Goal: Complete application form

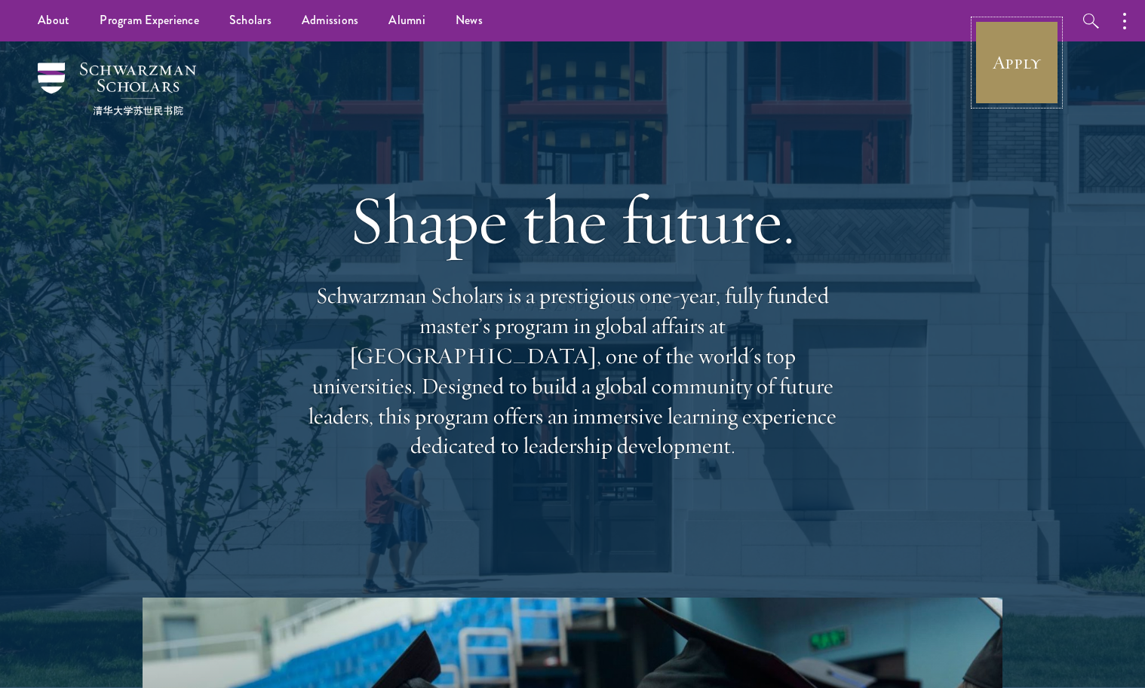
click at [1029, 60] on link "Apply" at bounding box center [1016, 62] width 84 height 84
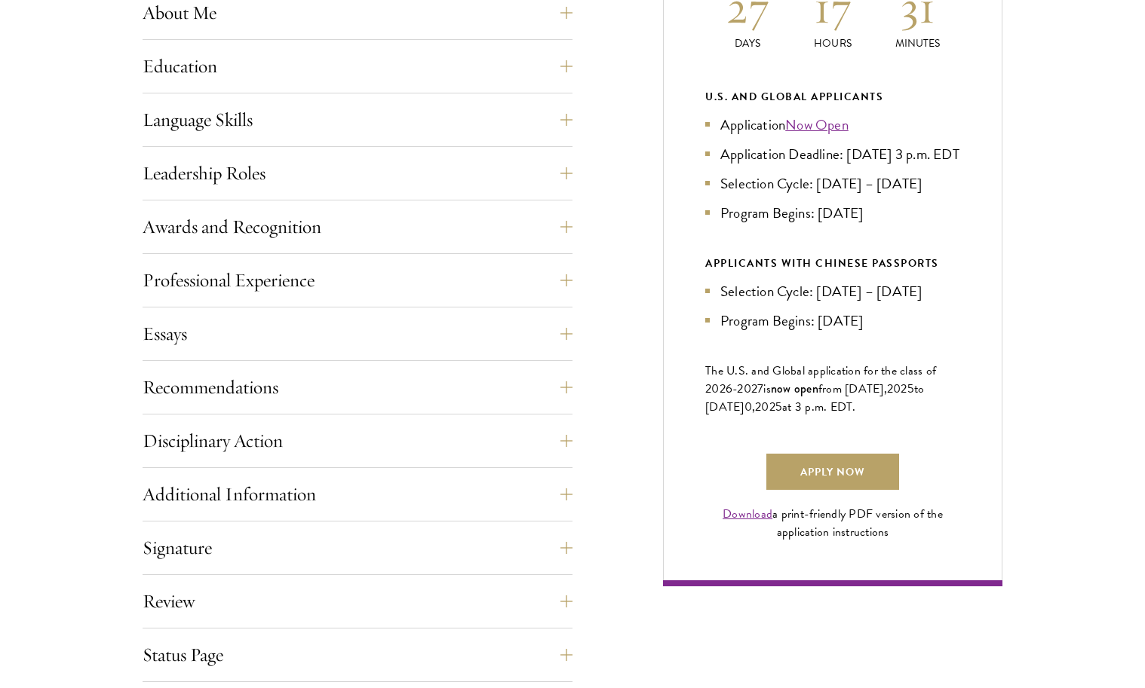
scroll to position [769, 0]
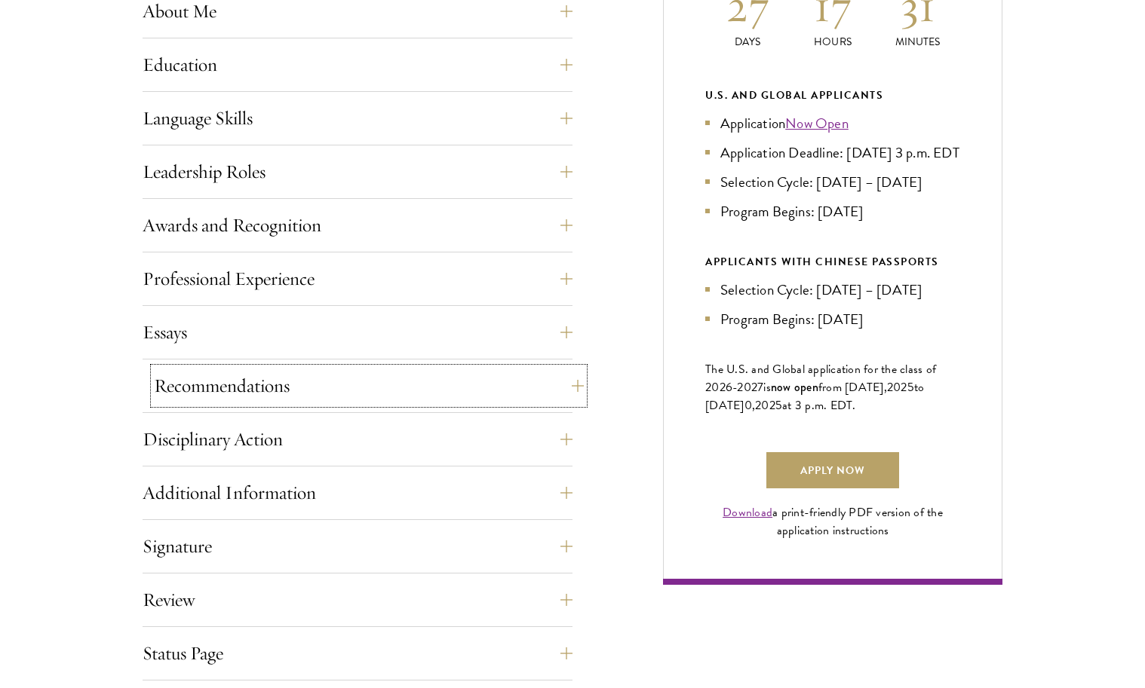
click at [566, 390] on button "Recommendations" at bounding box center [369, 386] width 430 height 36
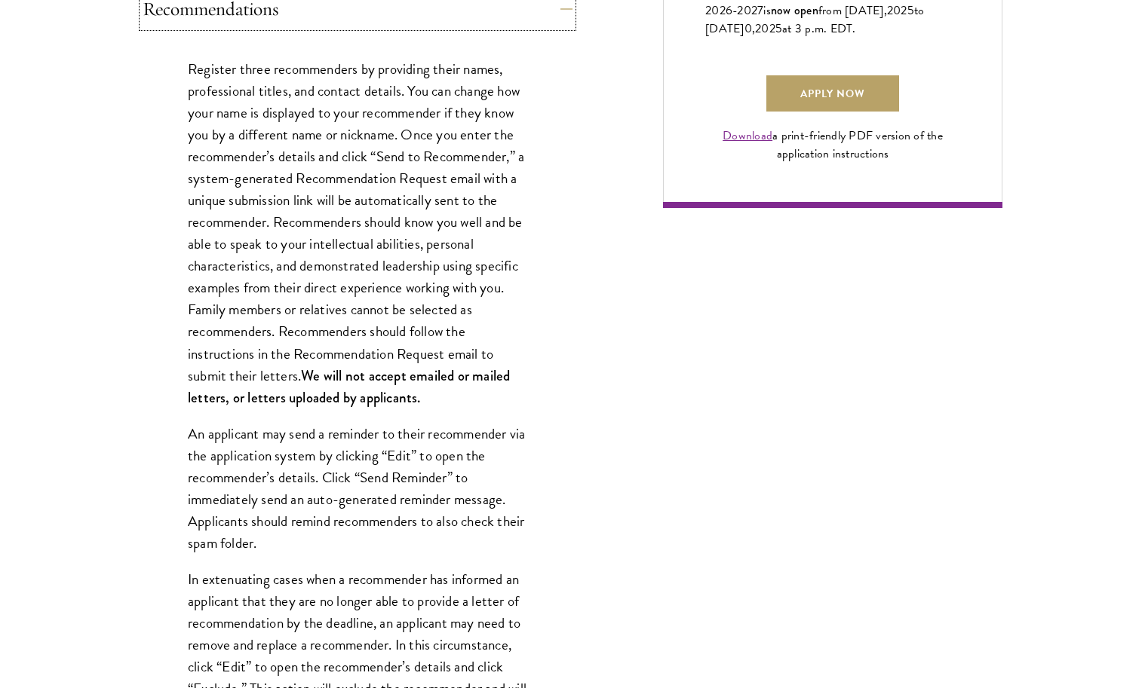
scroll to position [1168, 0]
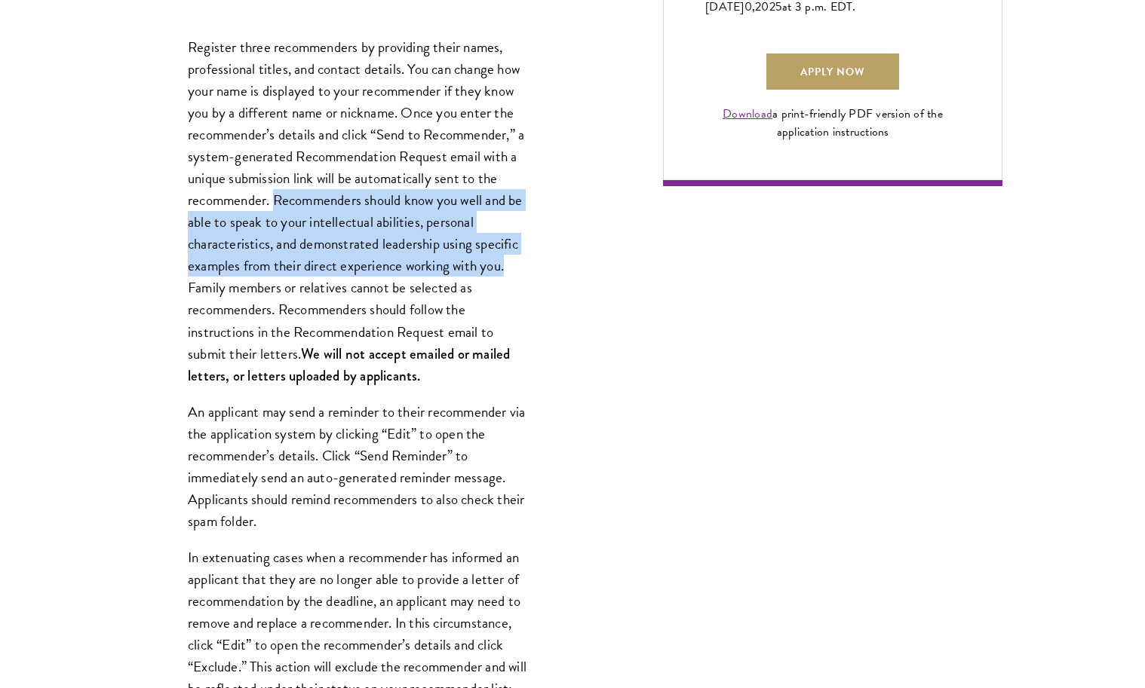
drag, startPoint x: 273, startPoint y: 205, endPoint x: 519, endPoint y: 272, distance: 254.8
click at [519, 272] on p "Register three recommenders by providing their names, professional titles, and …" at bounding box center [357, 211] width 339 height 351
copy p "Recommenders should know you well and be able to speak to your intellectual abi…"
click at [538, 300] on div "Register three recommenders by providing their names, professional titles, and …" at bounding box center [357, 620] width 430 height 1213
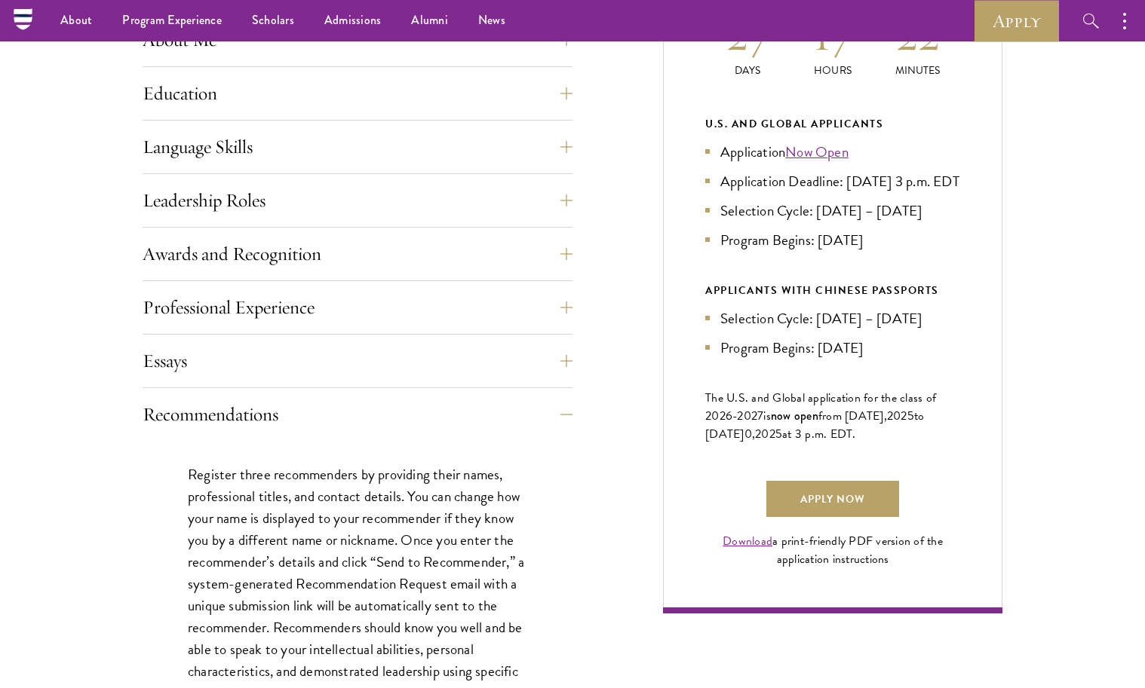
scroll to position [703, 0]
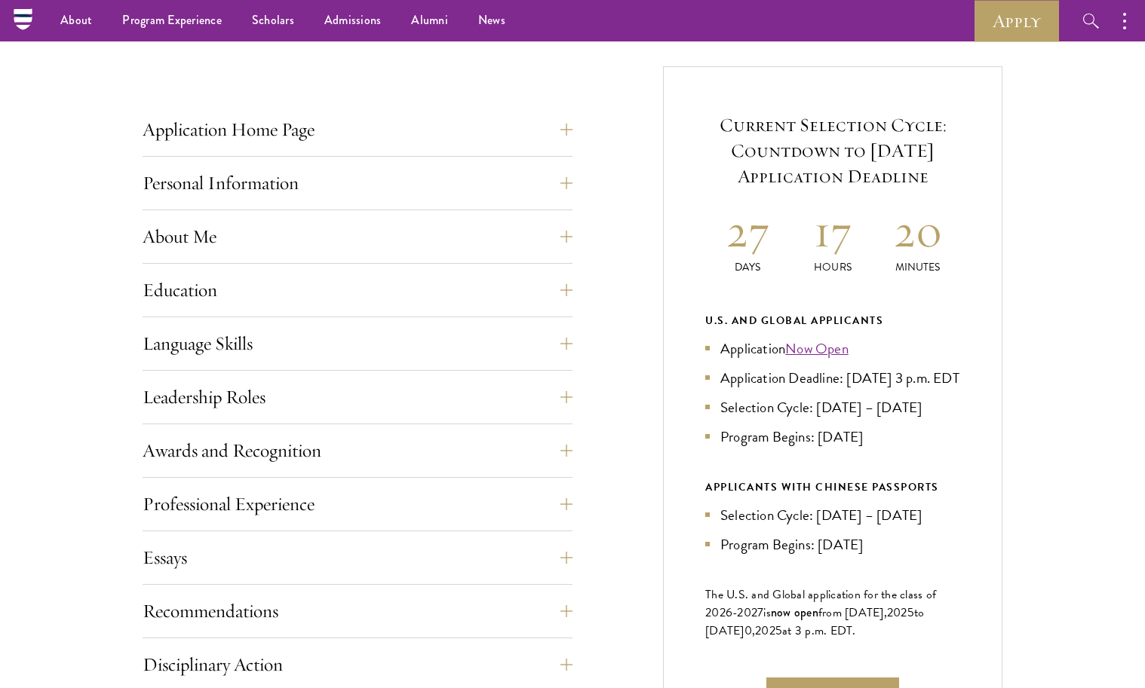
scroll to position [539, 0]
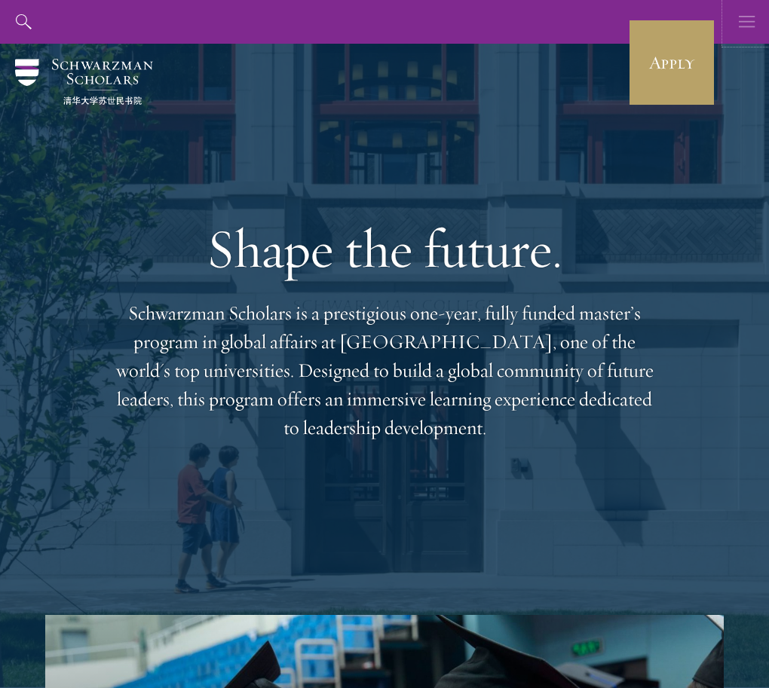
click at [732, 23] on button "button" at bounding box center [747, 22] width 44 height 44
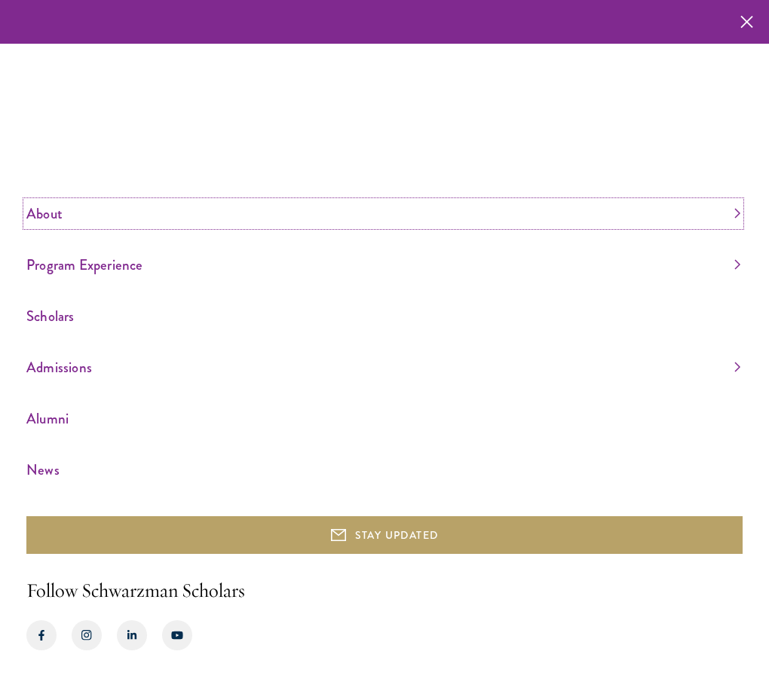
click at [93, 210] on link "About" at bounding box center [383, 213] width 714 height 25
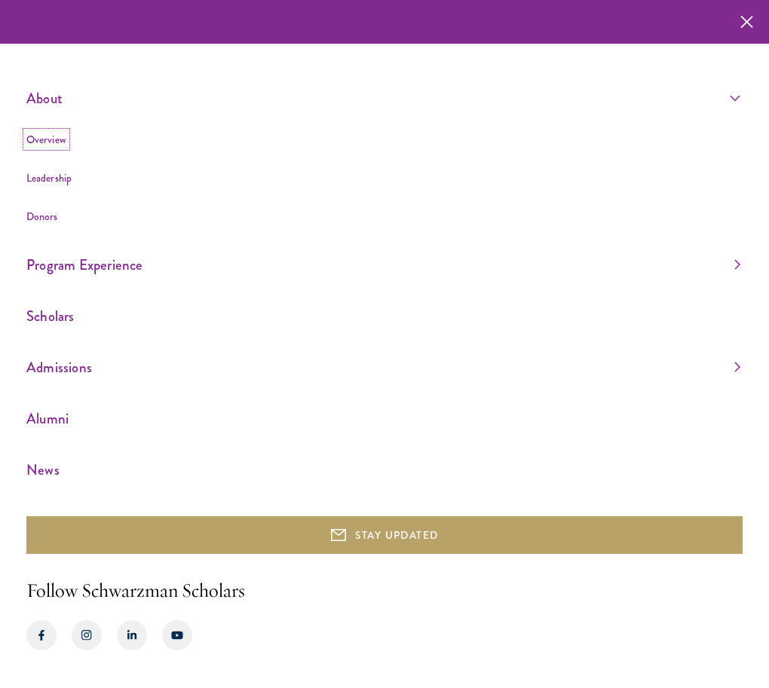
click at [60, 145] on link "Overview" at bounding box center [46, 139] width 40 height 15
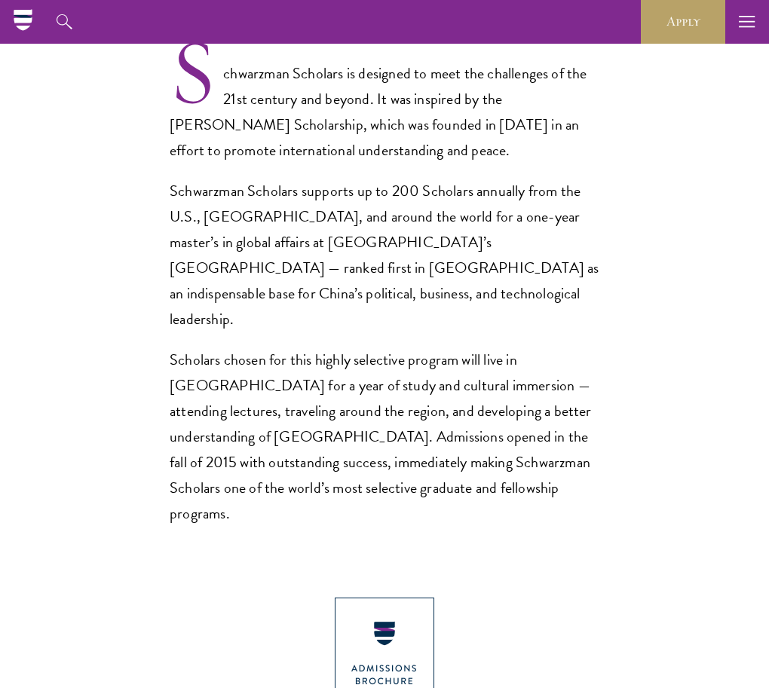
scroll to position [839, 0]
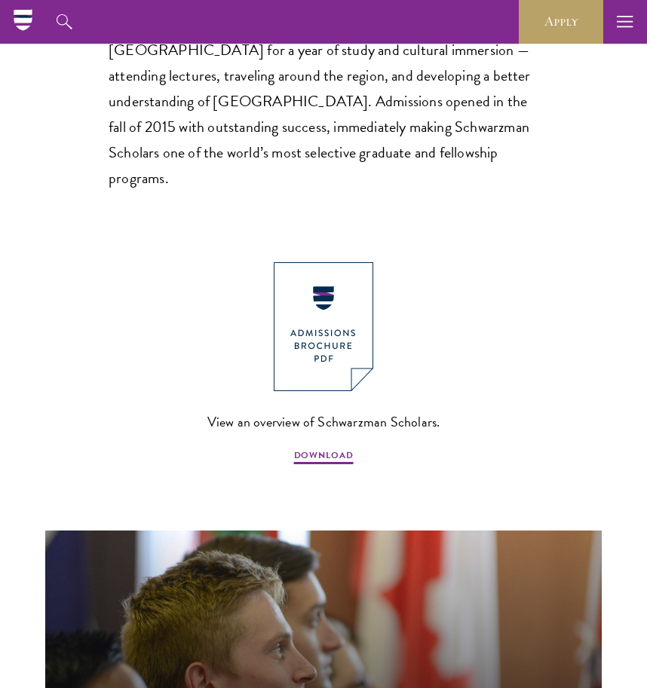
scroll to position [1265, 0]
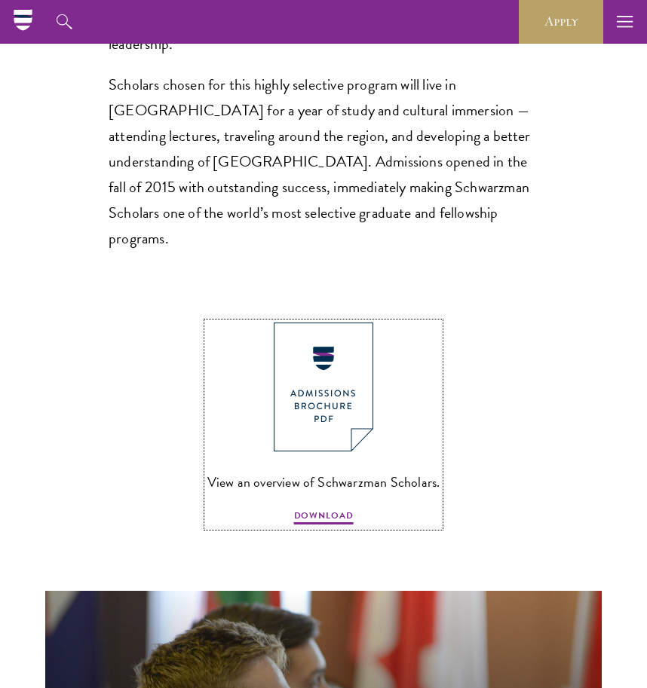
click at [307, 323] on img at bounding box center [324, 387] width 100 height 129
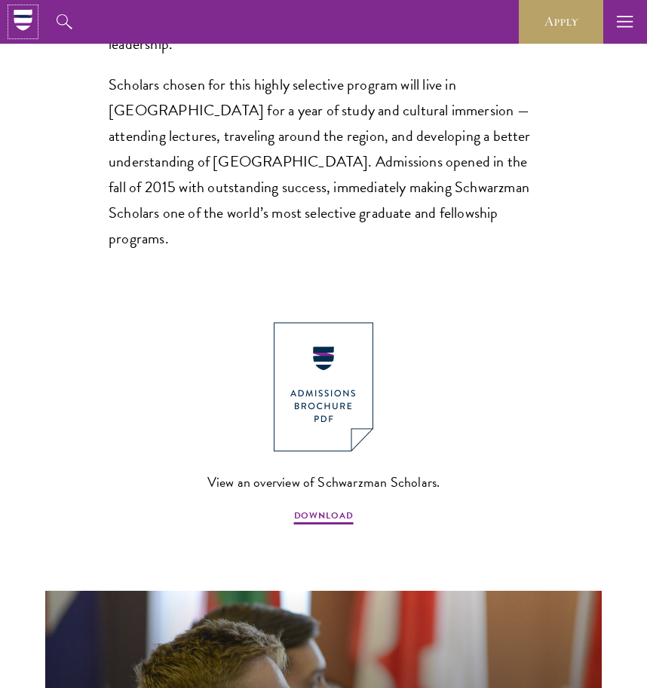
click at [17, 21] on icon at bounding box center [23, 20] width 18 height 6
